Goal: Task Accomplishment & Management: Complete application form

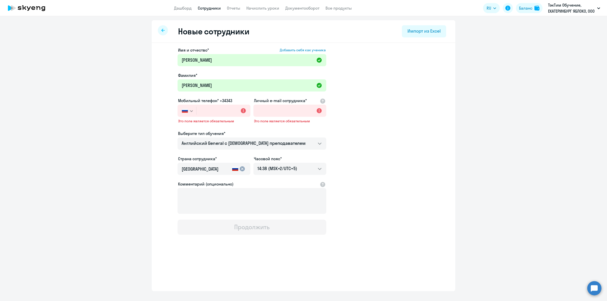
select select "english_adult_not_native_speaker"
select select "5"
click at [213, 113] on input "text" at bounding box center [223, 111] width 54 height 12
paste input "[PHONE_NUMBER]"
type input "[PHONE_NUMBER]"
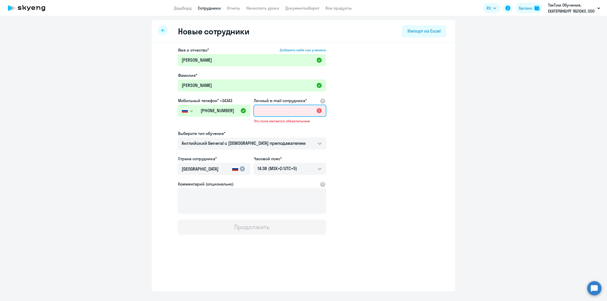
click at [274, 110] on input "Личный e-mail сотрудника*" at bounding box center [289, 111] width 73 height 12
paste input "[EMAIL_ADDRESS][DOMAIN_NAME]"
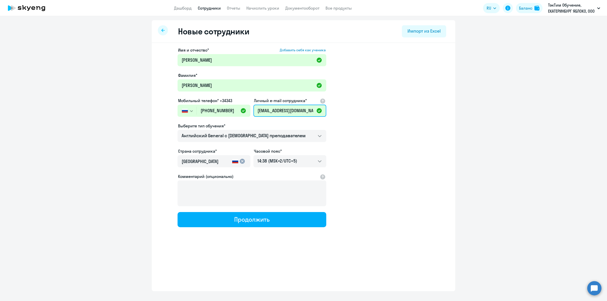
type input "[EMAIL_ADDRESS][DOMAIN_NAME]"
click at [343, 139] on app-new-student-form "Имя и отчество* Добавить себя как ученика [PERSON_NAME]* [PERSON_NAME] Мобильны…" at bounding box center [303, 137] width 287 height 180
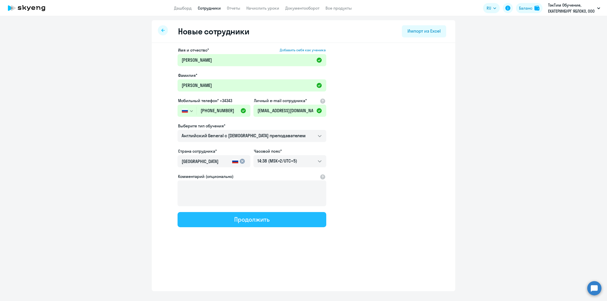
click at [276, 220] on button "Продолжить" at bounding box center [252, 219] width 149 height 15
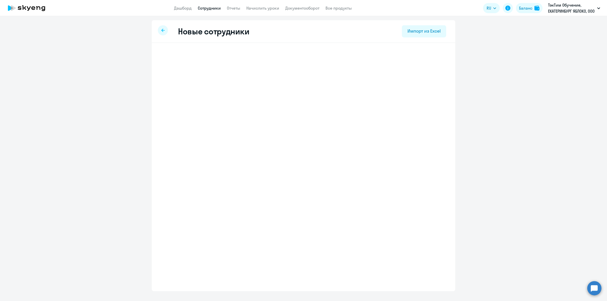
select select "english_adult_not_native_speaker"
select select "5"
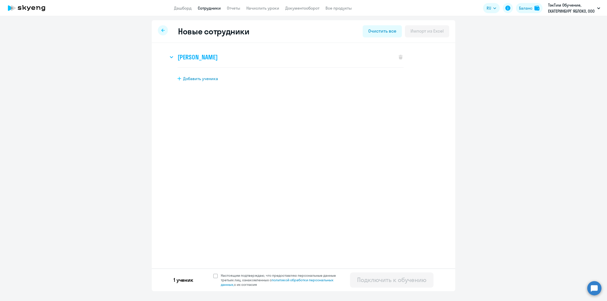
click at [171, 58] on icon at bounding box center [172, 57] width 4 height 2
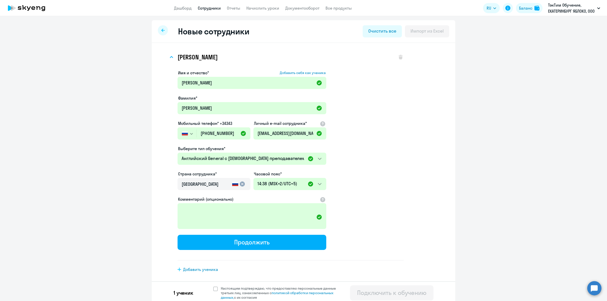
scroll to position [2, 0]
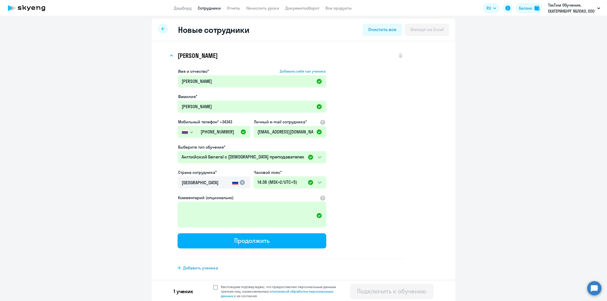
click at [240, 287] on span "Настоящим подтверждаю, что предоставляю персональные данные третьих лиц, ознако…" at bounding box center [281, 292] width 121 height 14
click at [213, 285] on input "Настоящим подтверждаю, что предоставляю персональные данные третьих лиц, ознако…" at bounding box center [213, 284] width 0 height 0
checkbox input "true"
click at [391, 293] on div "Подключить к обучению" at bounding box center [391, 291] width 69 height 8
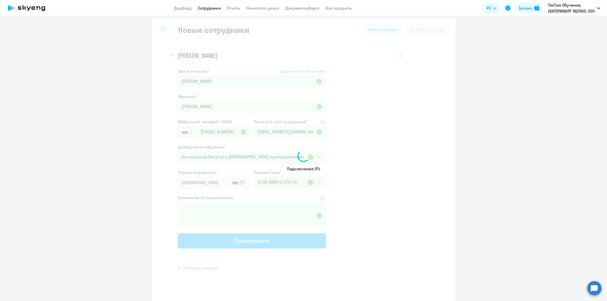
select select "english_adult_not_native_speaker"
select select "5"
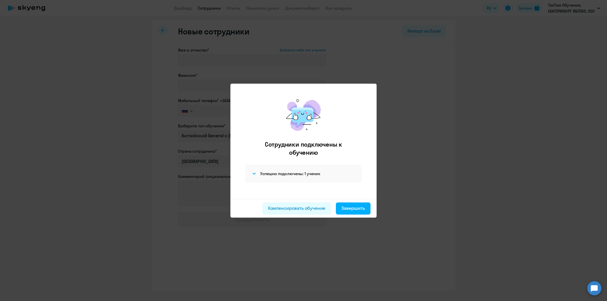
scroll to position [0, 0]
click at [253, 173] on icon at bounding box center [254, 174] width 3 height 2
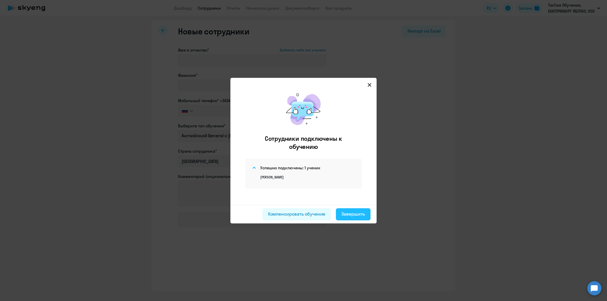
click at [358, 214] on div "Завершить" at bounding box center [353, 214] width 24 height 7
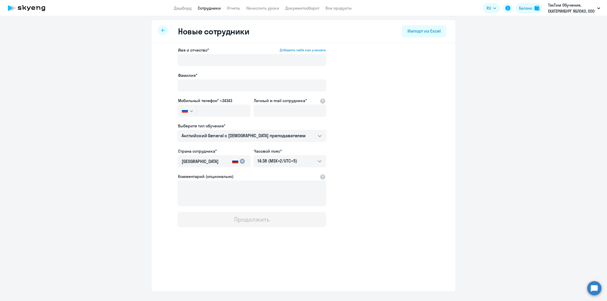
select select "30"
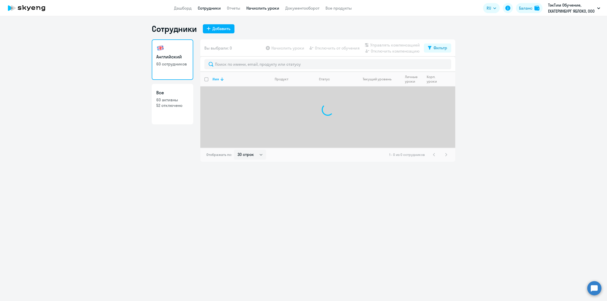
click at [262, 7] on link "Начислить уроки" at bounding box center [262, 8] width 33 height 5
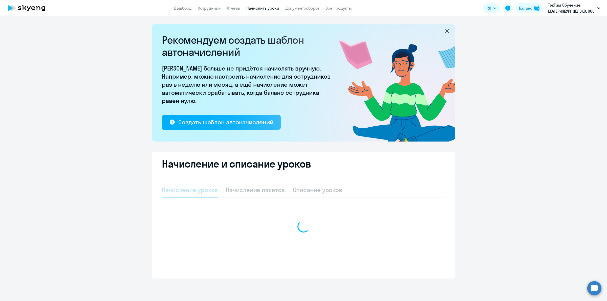
select select "10"
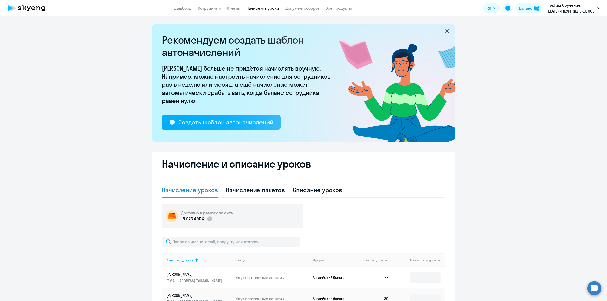
scroll to position [63, 0]
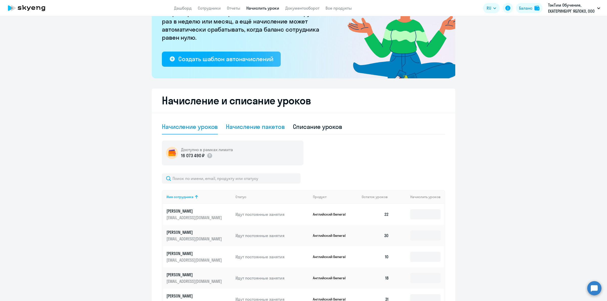
click at [270, 127] on div "Начисление пакетов" at bounding box center [255, 127] width 59 height 8
select select "10"
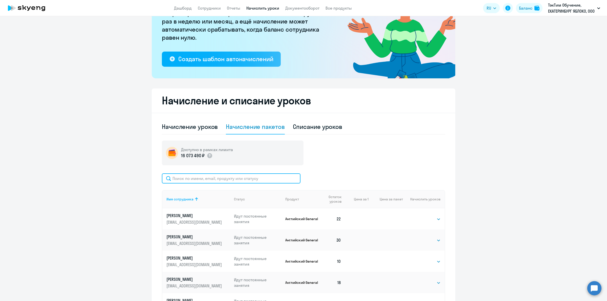
click at [239, 179] on input "text" at bounding box center [231, 178] width 139 height 10
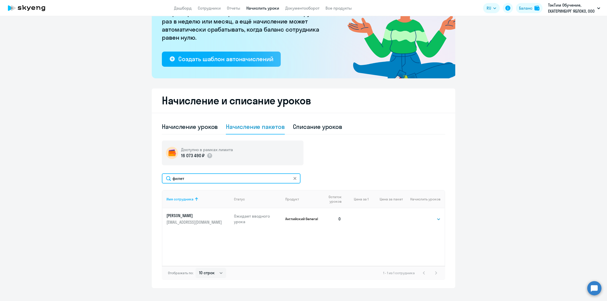
scroll to position [70, 0]
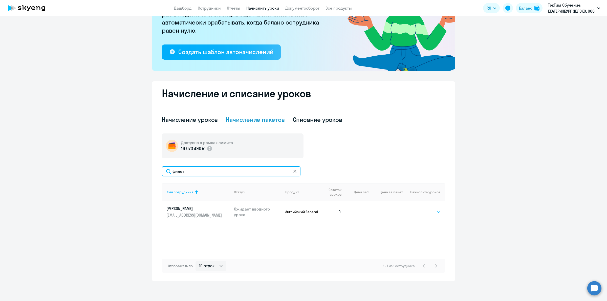
type input "филет"
click at [426, 211] on select "Выбрать 4 8 16 32 64 96 128" at bounding box center [430, 212] width 21 height 6
select select "32"
click at [420, 209] on select "Выбрать 4 8 16 32 64 96 128" at bounding box center [430, 212] width 21 height 6
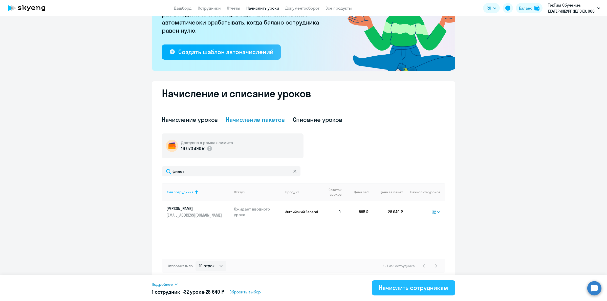
click at [402, 288] on div "Начислить сотрудникам" at bounding box center [413, 288] width 69 height 8
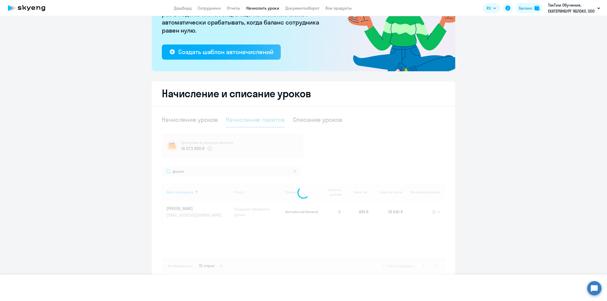
select select
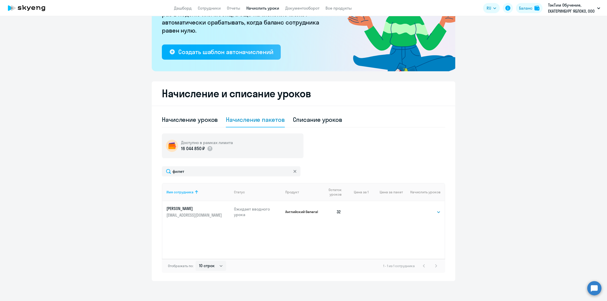
scroll to position [0, 0]
